Goal: Obtain resource: Download file/media

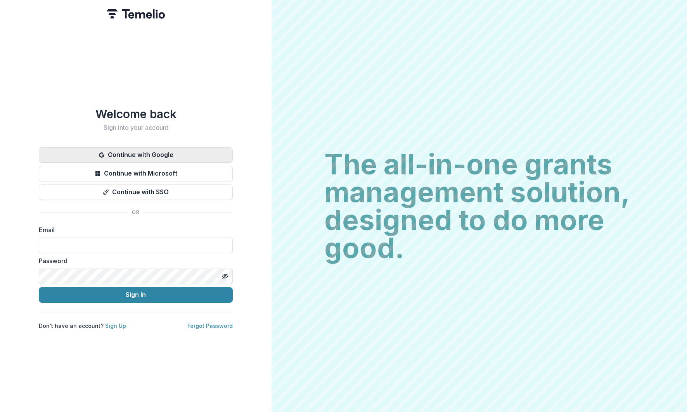
click at [123, 155] on button "Continue with Google" at bounding box center [136, 155] width 194 height 16
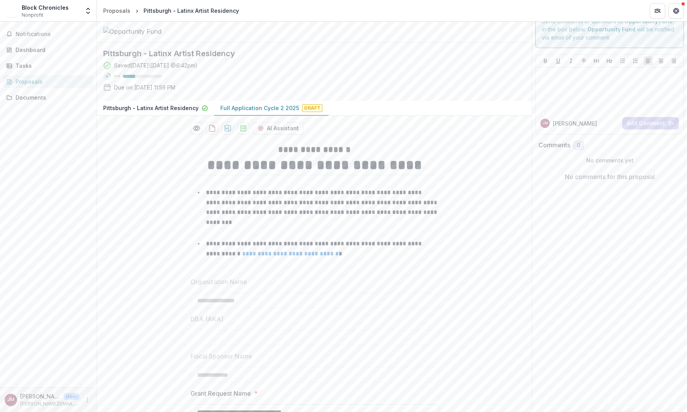
scroll to position [20, 0]
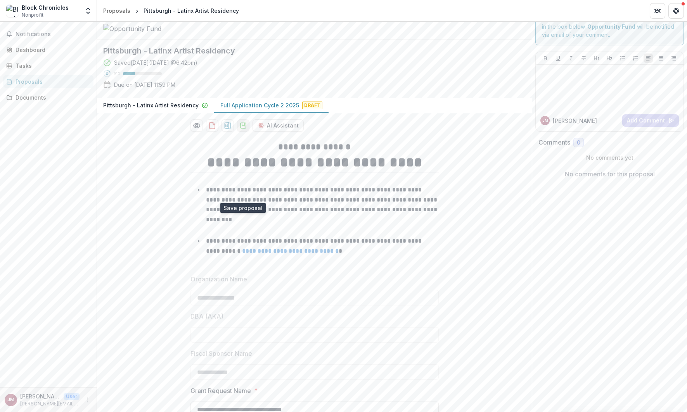
click at [241, 130] on icon "download-proposal" at bounding box center [243, 126] width 8 height 8
click at [213, 129] on icon "download-proposal" at bounding box center [212, 126] width 5 height 6
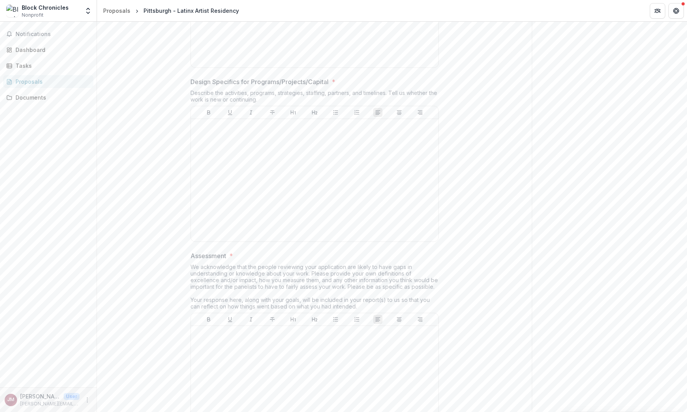
scroll to position [1313, 0]
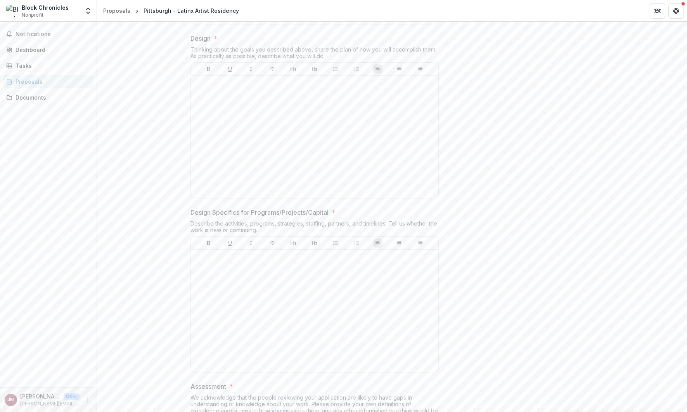
drag, startPoint x: 189, startPoint y: 103, endPoint x: 331, endPoint y: 121, distance: 142.8
click at [331, 121] on div "Design * Thinking about the goals you described above, share the plan of how yo…" at bounding box center [314, 118] width 248 height 168
copy div "Design * Thinking about the goals you described above, share the plan of how yo…"
click at [325, 164] on div at bounding box center [314, 136] width 241 height 116
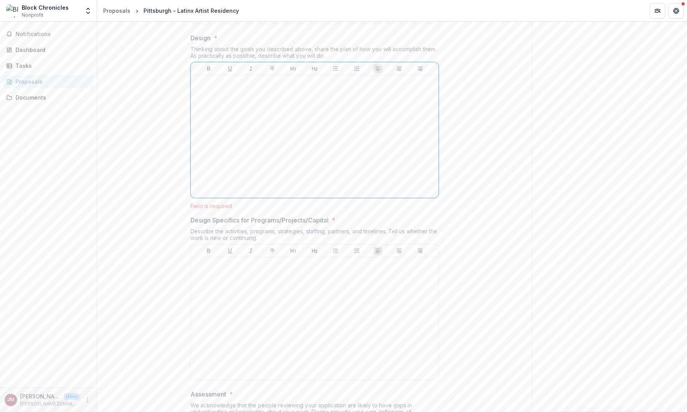
click at [253, 174] on div at bounding box center [314, 136] width 241 height 116
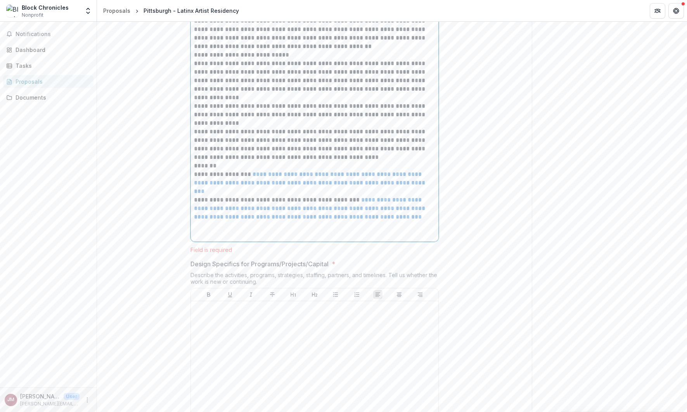
scroll to position [1717, 0]
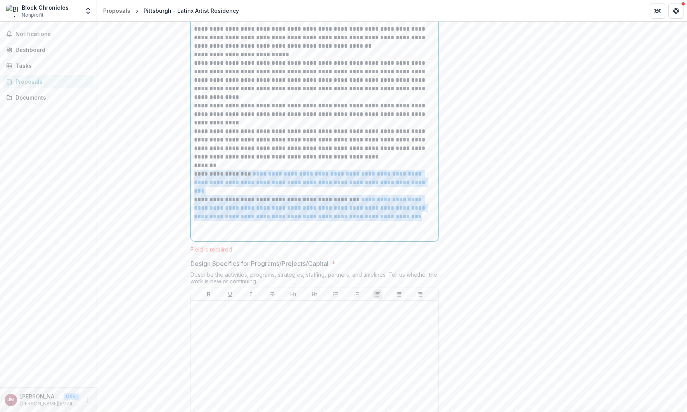
drag, startPoint x: 238, startPoint y: 231, endPoint x: 383, endPoint y: 295, distance: 158.2
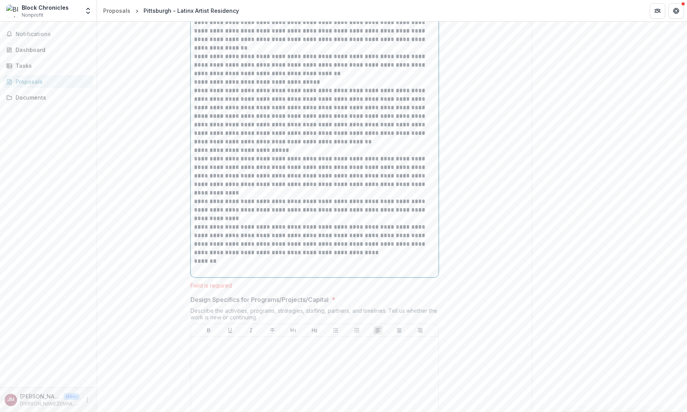
scroll to position [1623, 0]
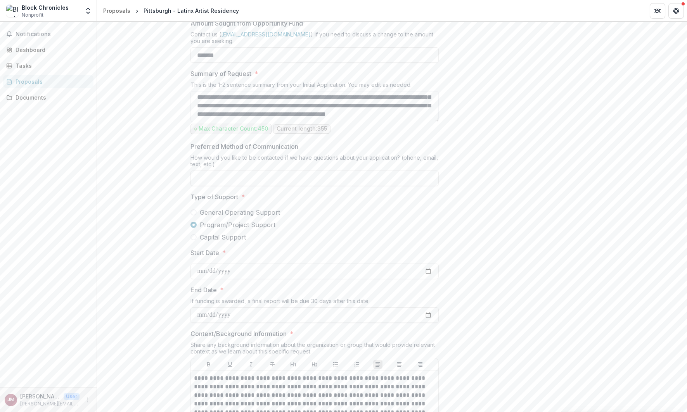
drag, startPoint x: 220, startPoint y: 327, endPoint x: 177, endPoint y: -60, distance: 389.6
click at [177, 0] on html "**********" at bounding box center [343, 206] width 687 height 412
